Goal: Information Seeking & Learning: Learn about a topic

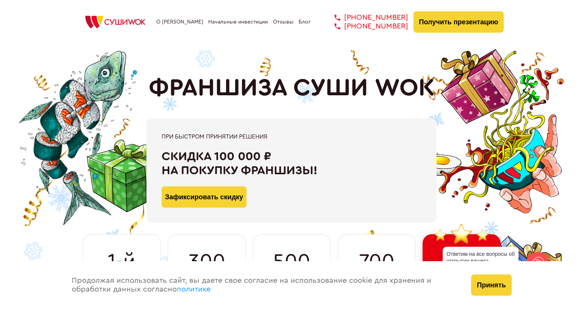
click at [180, 20] on link "О [PERSON_NAME]" at bounding box center [179, 22] width 47 height 6
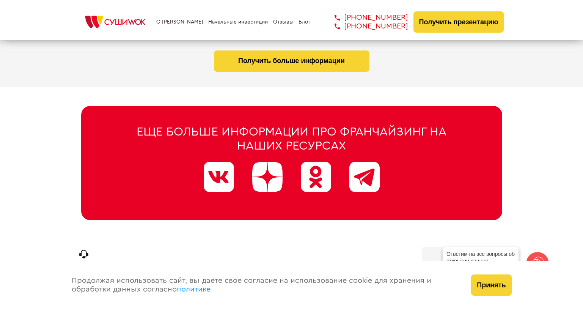
scroll to position [3874, 0]
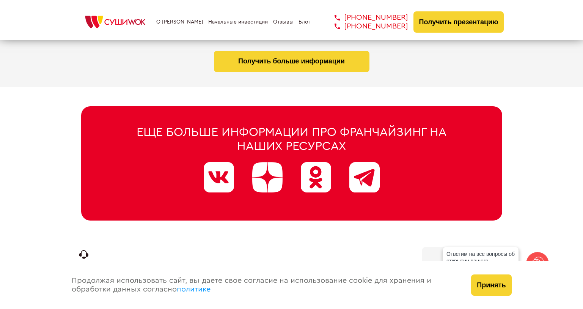
drag, startPoint x: 144, startPoint y: 260, endPoint x: 82, endPoint y: 254, distance: 62.5
click at [82, 254] on div "+7 812 308 77 70 +7 800 200 21 01 Личный кабинет Личный кабинет" at bounding box center [291, 275] width 425 height 57
click at [302, 23] on link "Блог" at bounding box center [305, 22] width 12 height 6
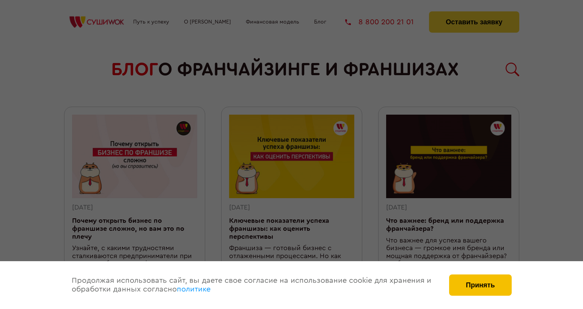
click at [472, 277] on button "Принять" at bounding box center [480, 284] width 62 height 21
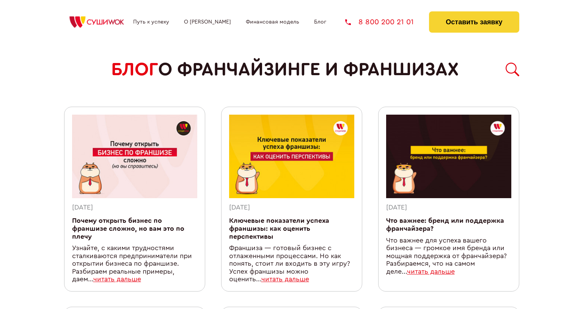
click at [151, 22] on link "Путь к успеху" at bounding box center [151, 22] width 36 height 6
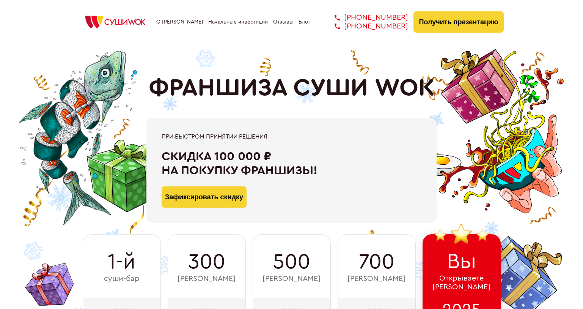
click at [97, 19] on img at bounding box center [115, 22] width 72 height 17
